Goal: Task Accomplishment & Management: Complete application form

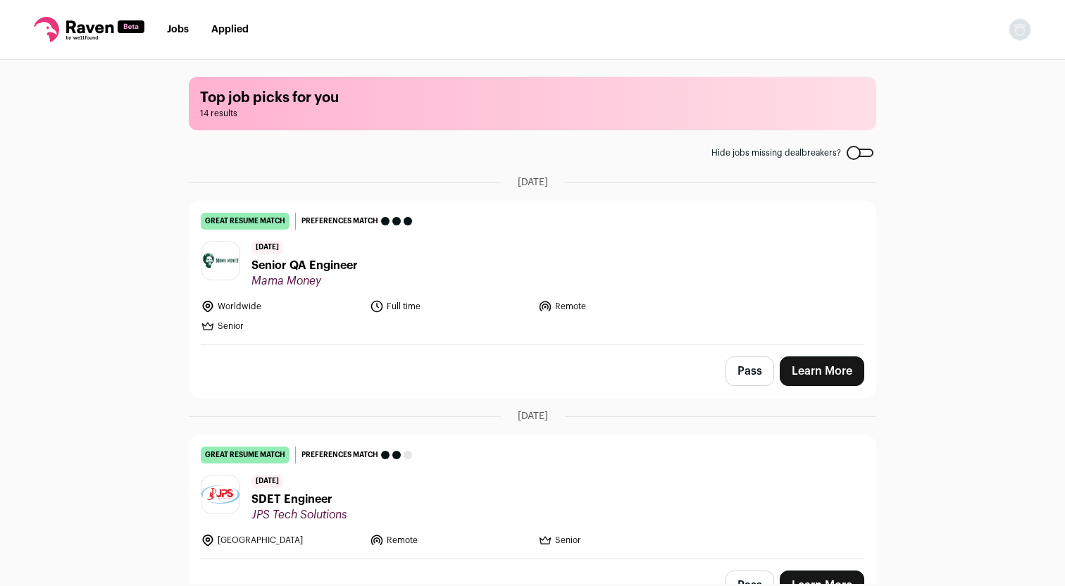
click at [834, 366] on link "Learn More" at bounding box center [822, 371] width 85 height 30
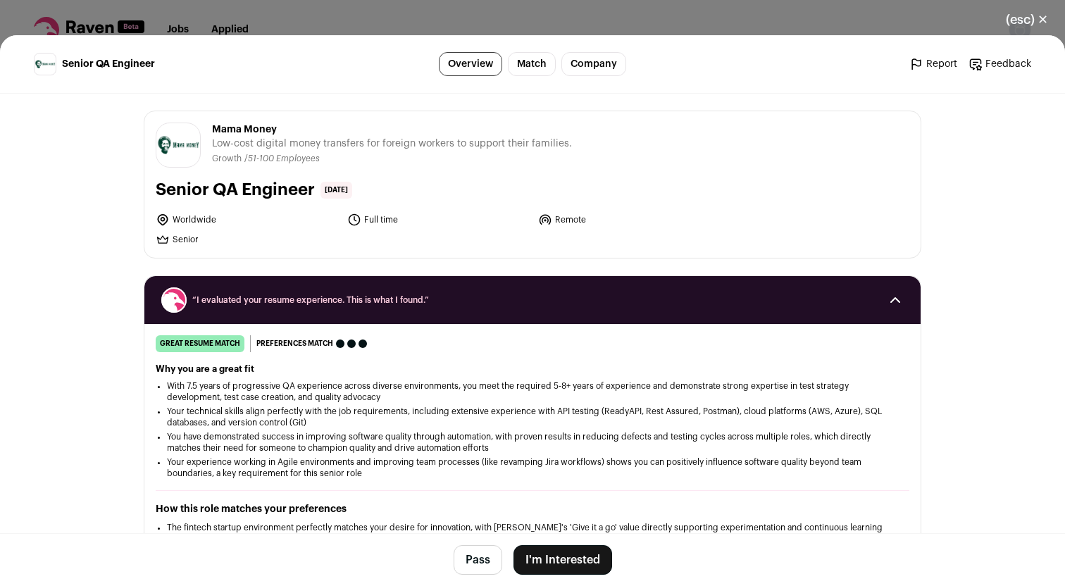
click at [558, 560] on button "I'm Interested" at bounding box center [563, 560] width 99 height 30
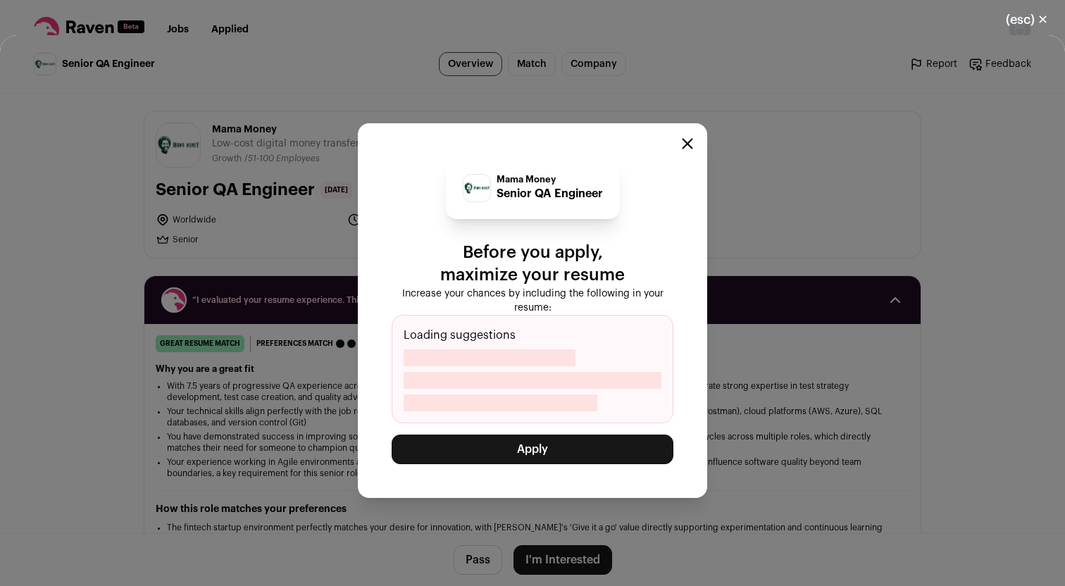
click at [535, 446] on button "Apply" at bounding box center [533, 450] width 282 height 30
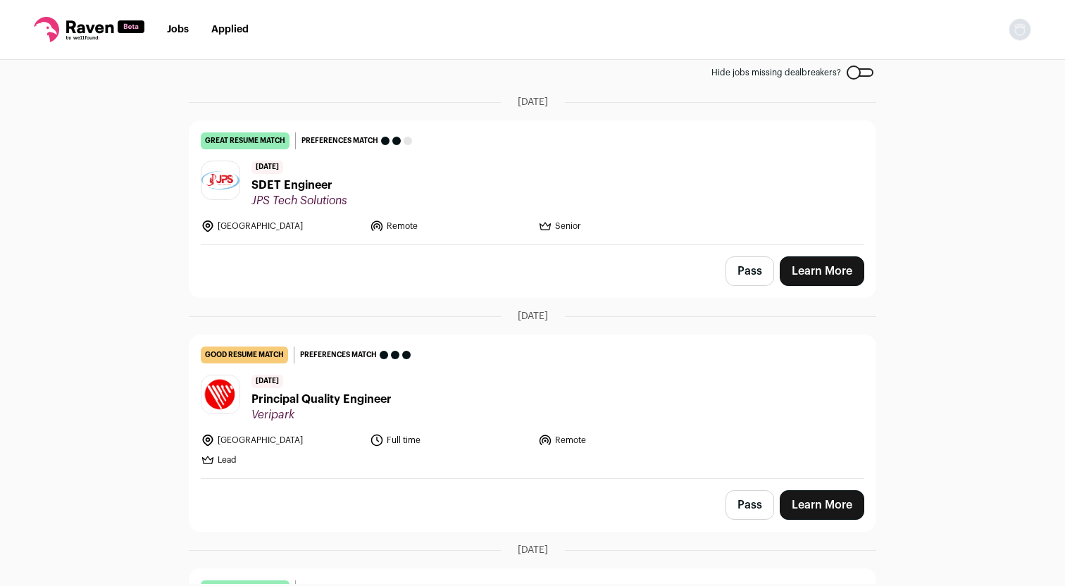
scroll to position [128, 0]
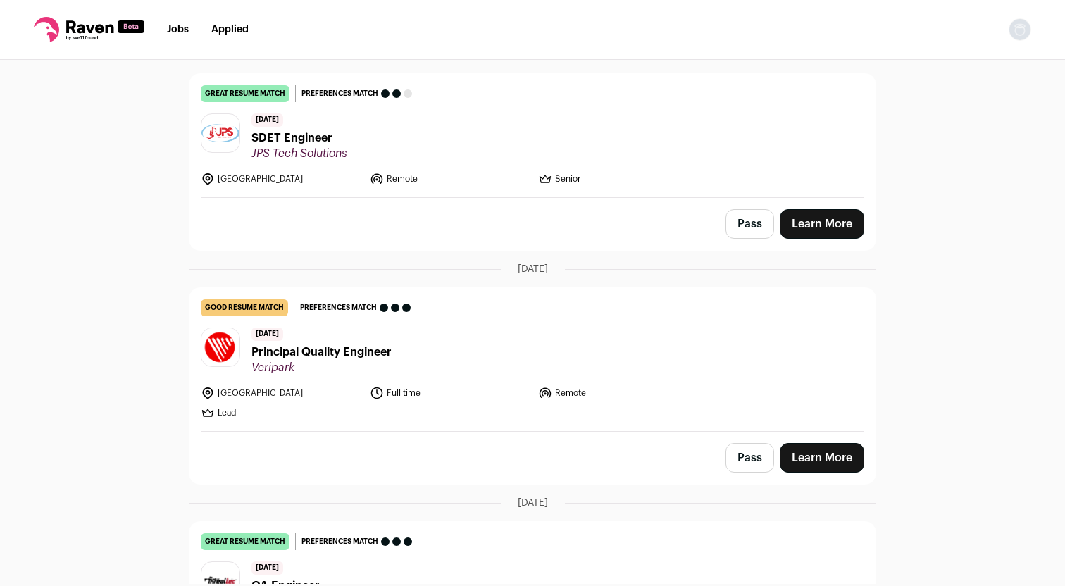
click at [838, 462] on link "Learn More" at bounding box center [822, 458] width 85 height 30
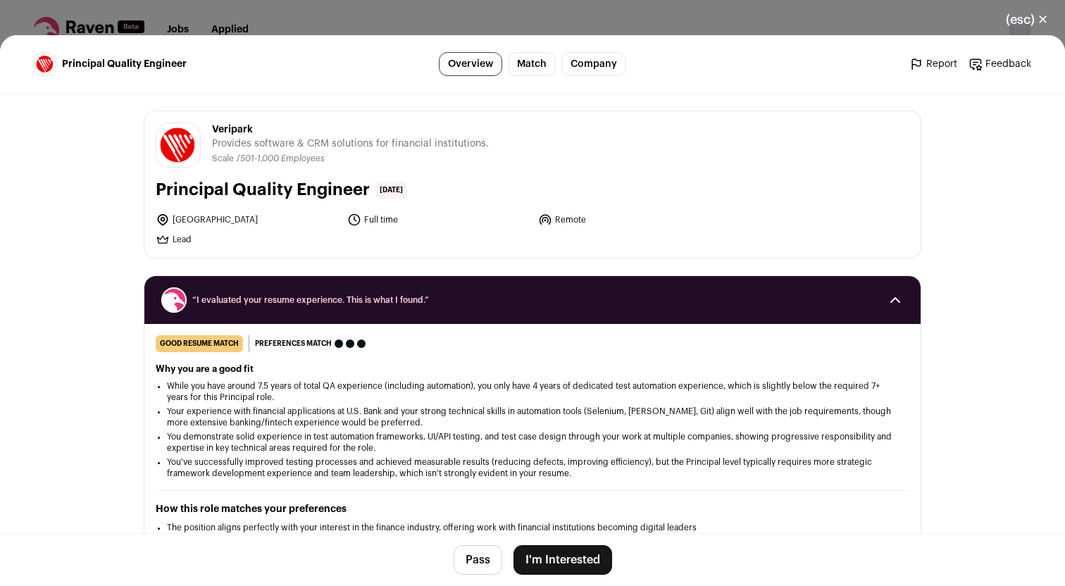
click at [557, 564] on button "I'm Interested" at bounding box center [563, 560] width 99 height 30
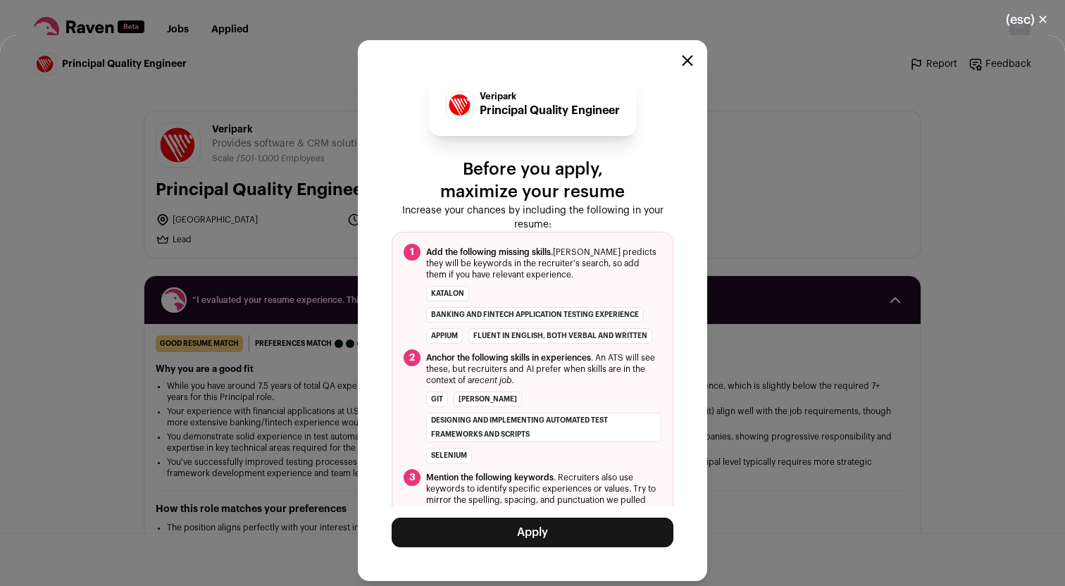
click at [566, 537] on button "Apply" at bounding box center [533, 533] width 282 height 30
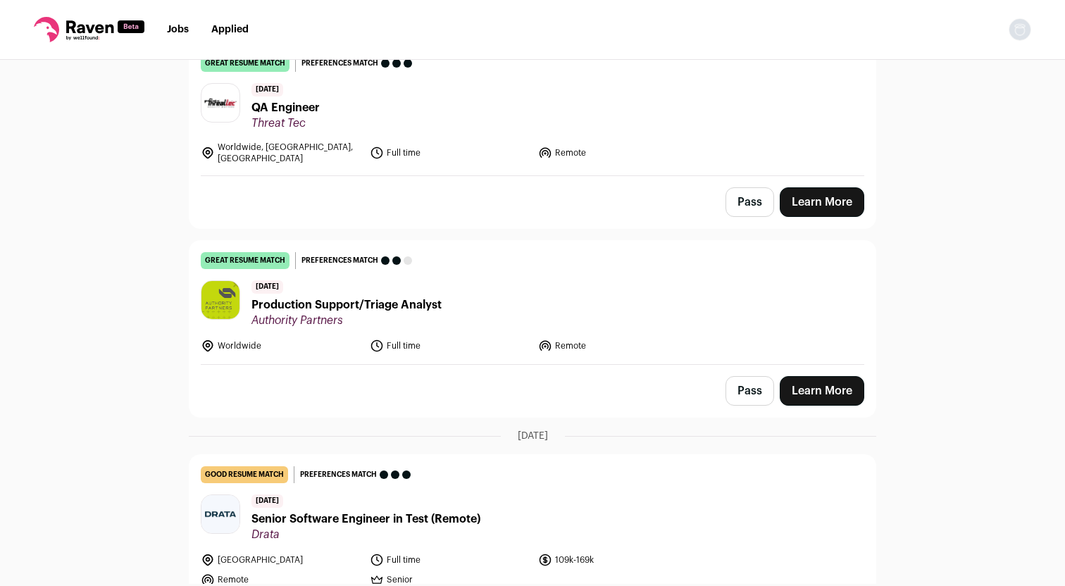
scroll to position [0, 0]
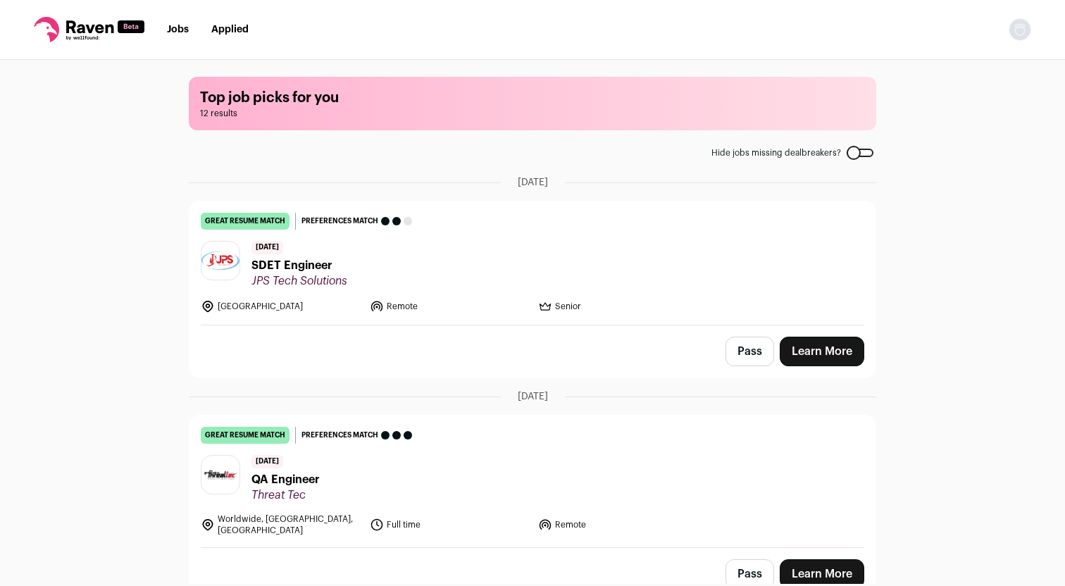
click at [177, 29] on link "Jobs" at bounding box center [178, 30] width 22 height 10
click at [184, 29] on link "Jobs" at bounding box center [178, 30] width 22 height 10
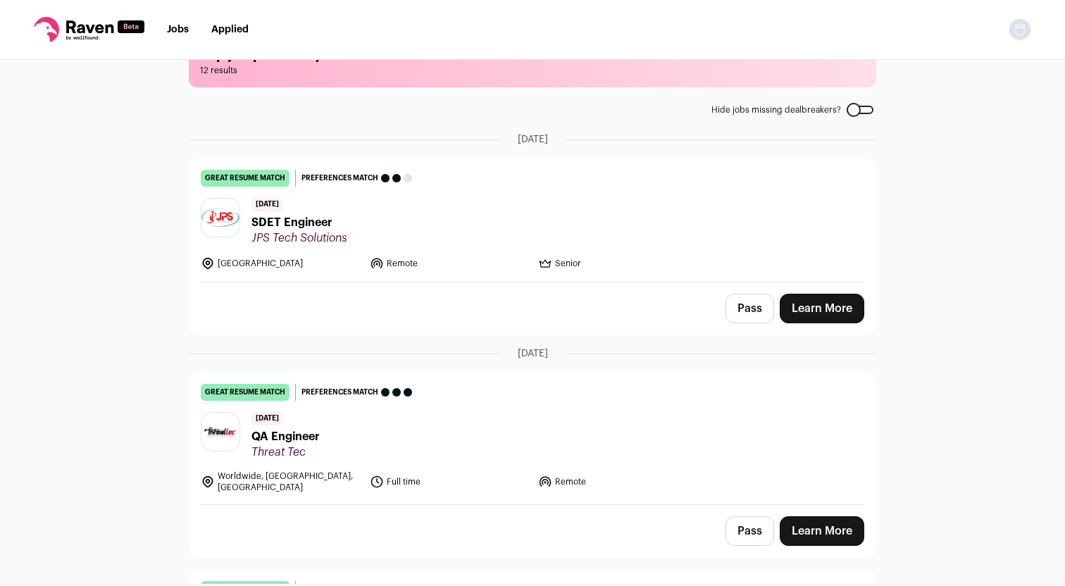
scroll to position [46, 0]
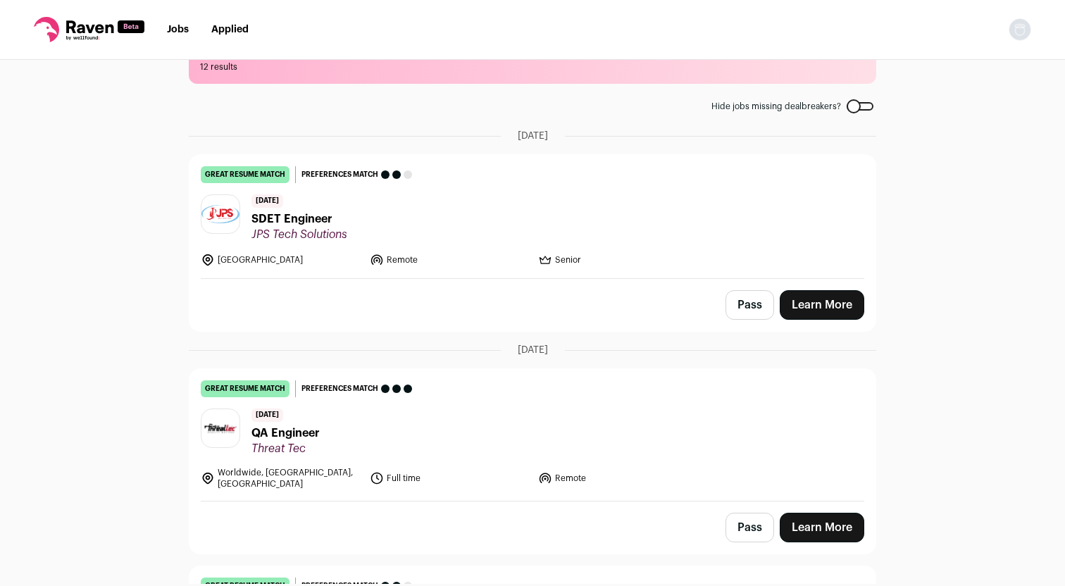
click at [833, 307] on link "Learn More" at bounding box center [822, 305] width 85 height 30
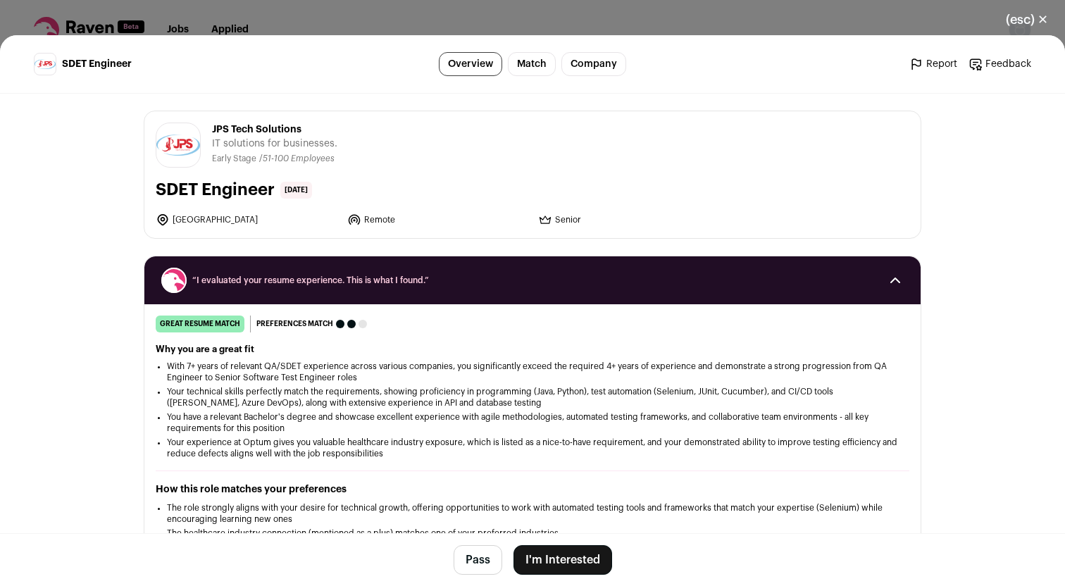
click at [556, 564] on button "I'm Interested" at bounding box center [563, 560] width 99 height 30
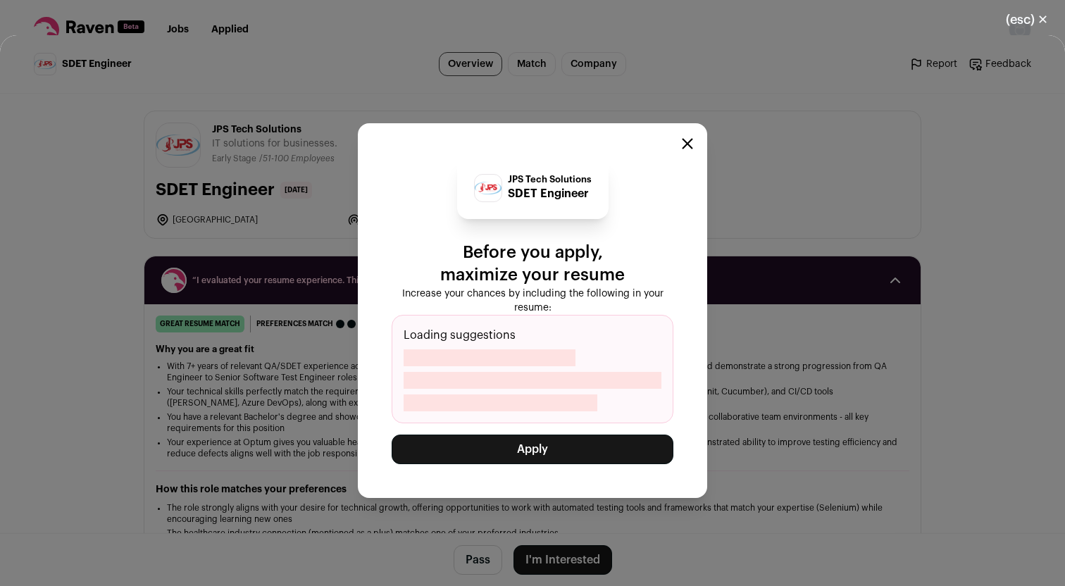
click at [545, 442] on button "Apply" at bounding box center [533, 450] width 282 height 30
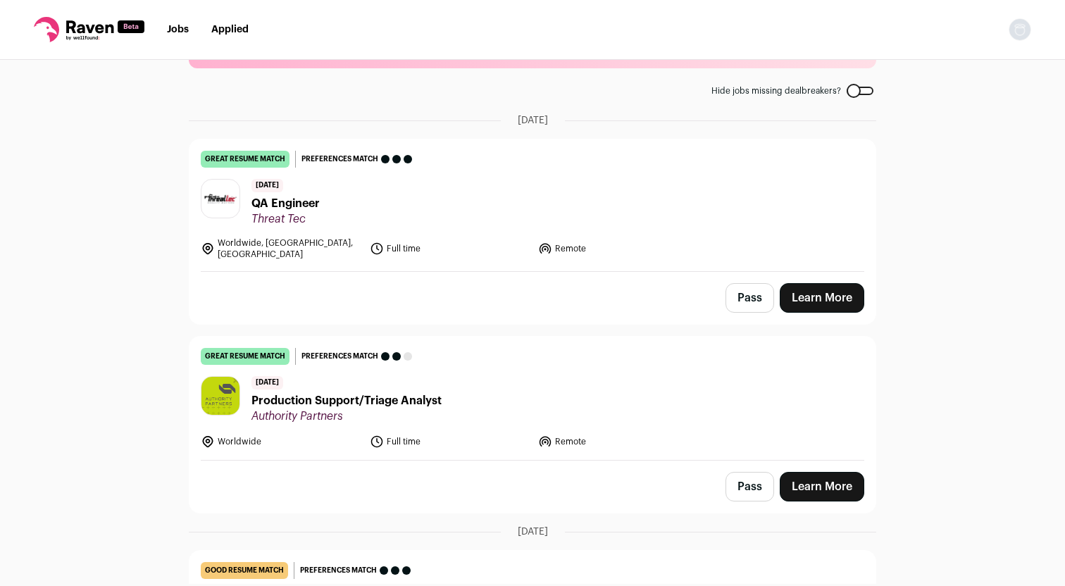
scroll to position [0, 0]
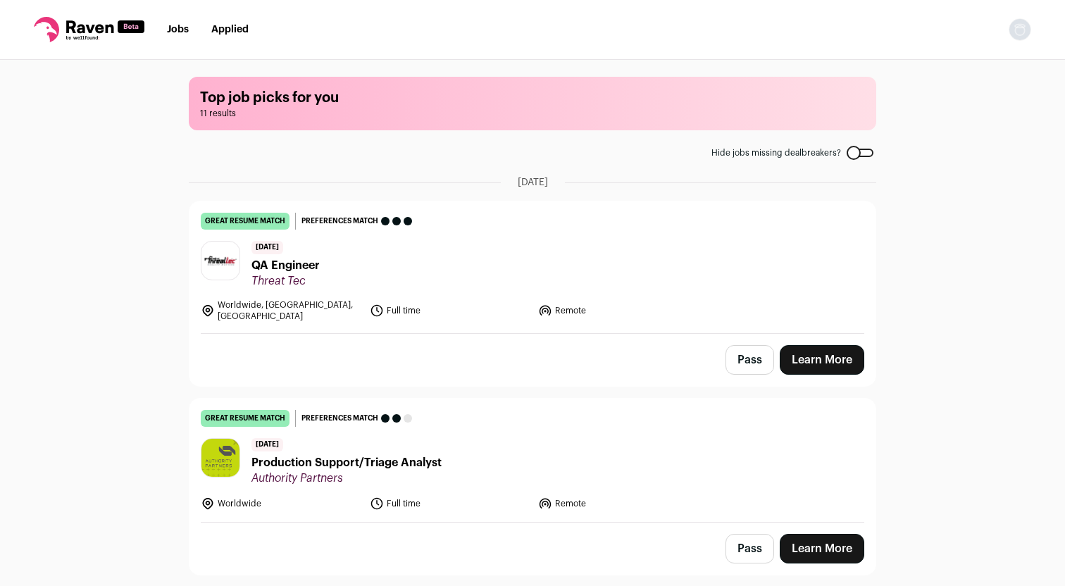
click at [86, 27] on icon at bounding box center [89, 29] width 111 height 25
click at [238, 25] on link "Applied" at bounding box center [229, 30] width 37 height 10
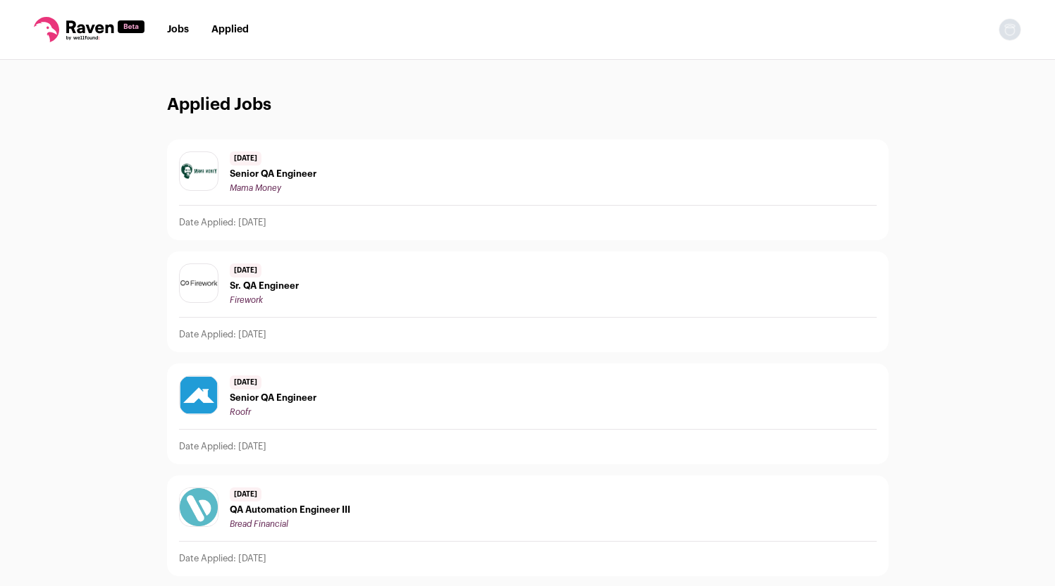
click at [182, 27] on link "Jobs" at bounding box center [178, 30] width 22 height 10
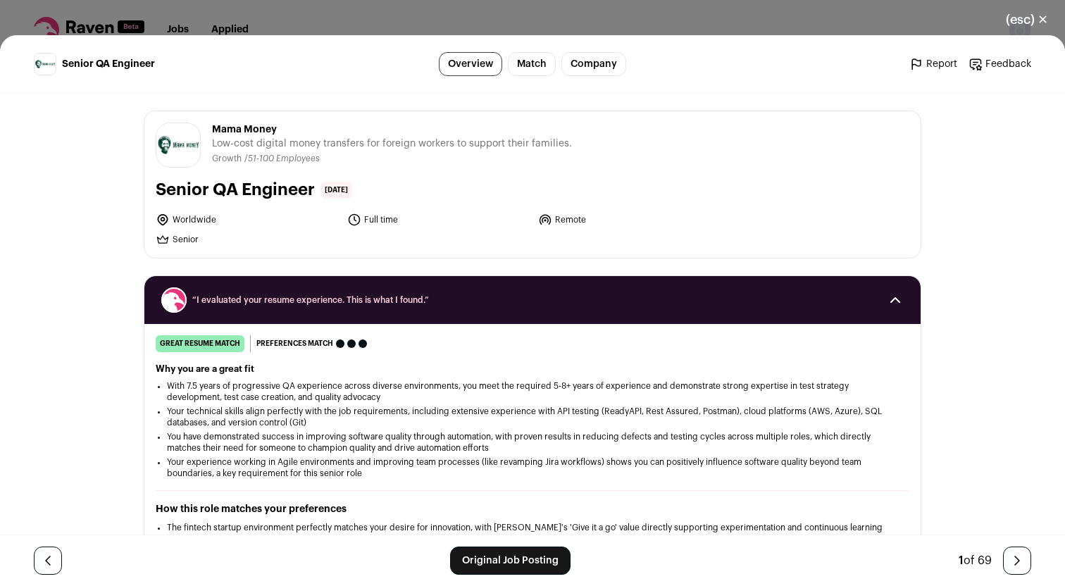
click at [1059, 9] on button "(esc) ✕" at bounding box center [1027, 19] width 76 height 31
